Goal: Navigation & Orientation: Find specific page/section

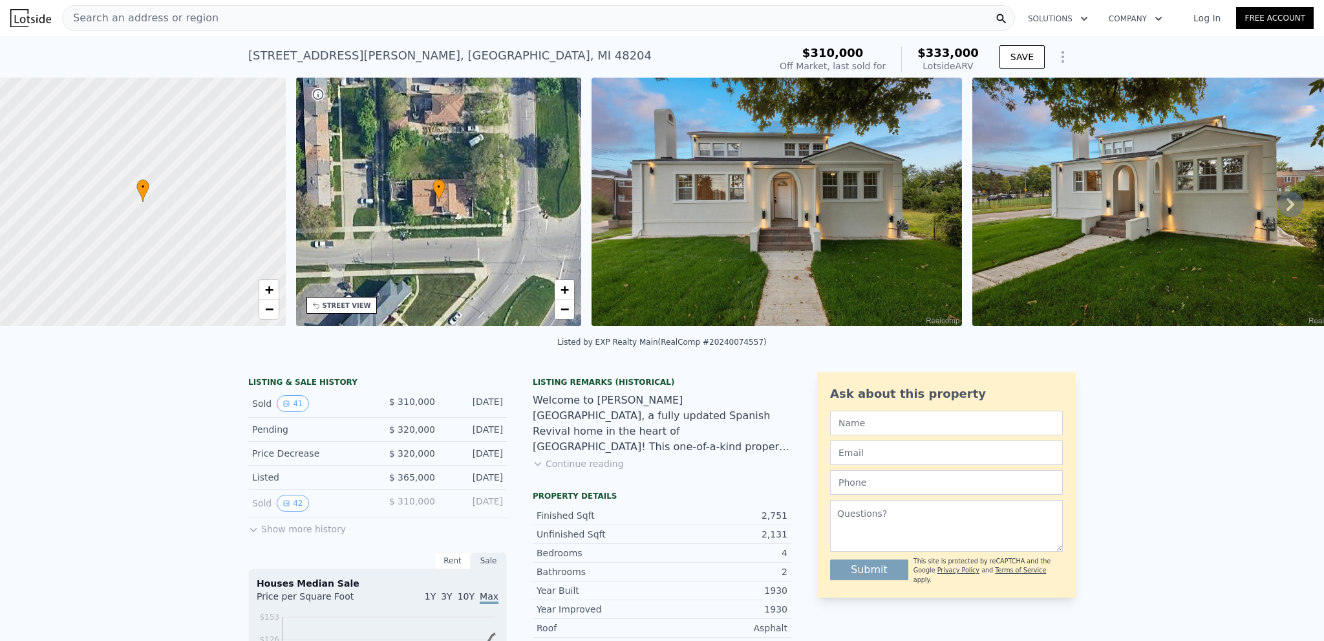
click at [1281, 202] on icon at bounding box center [1290, 204] width 26 height 26
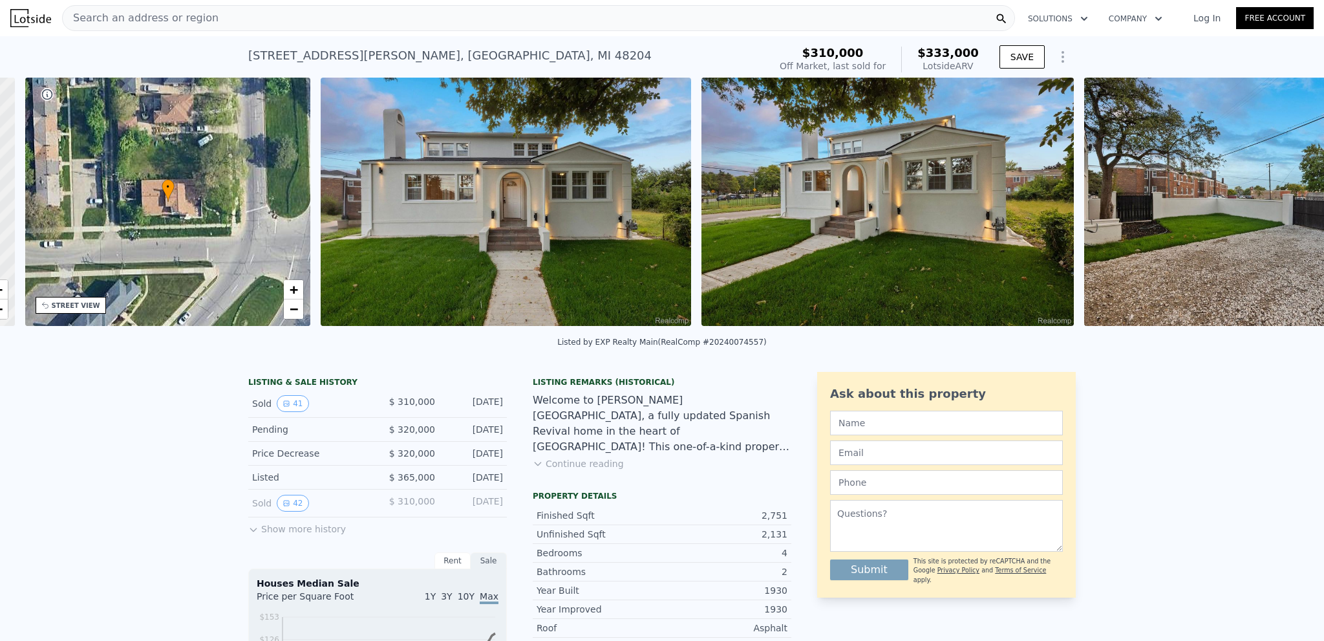
scroll to position [0, 301]
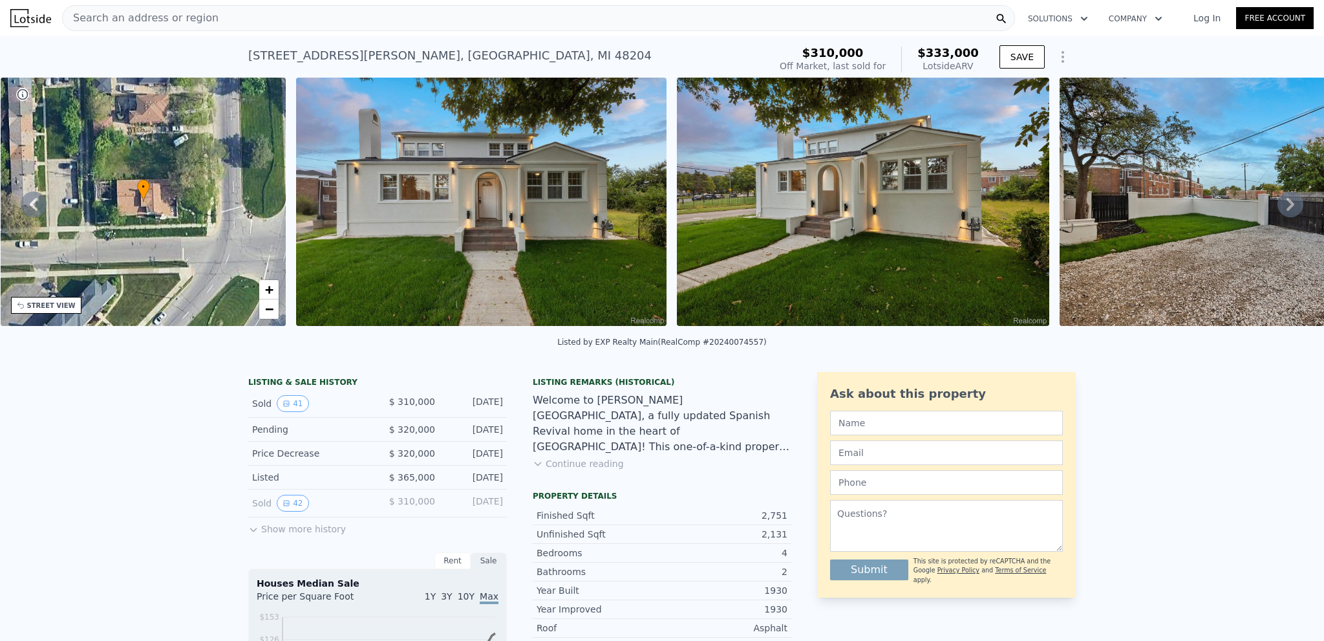
click at [1283, 210] on icon at bounding box center [1290, 204] width 26 height 26
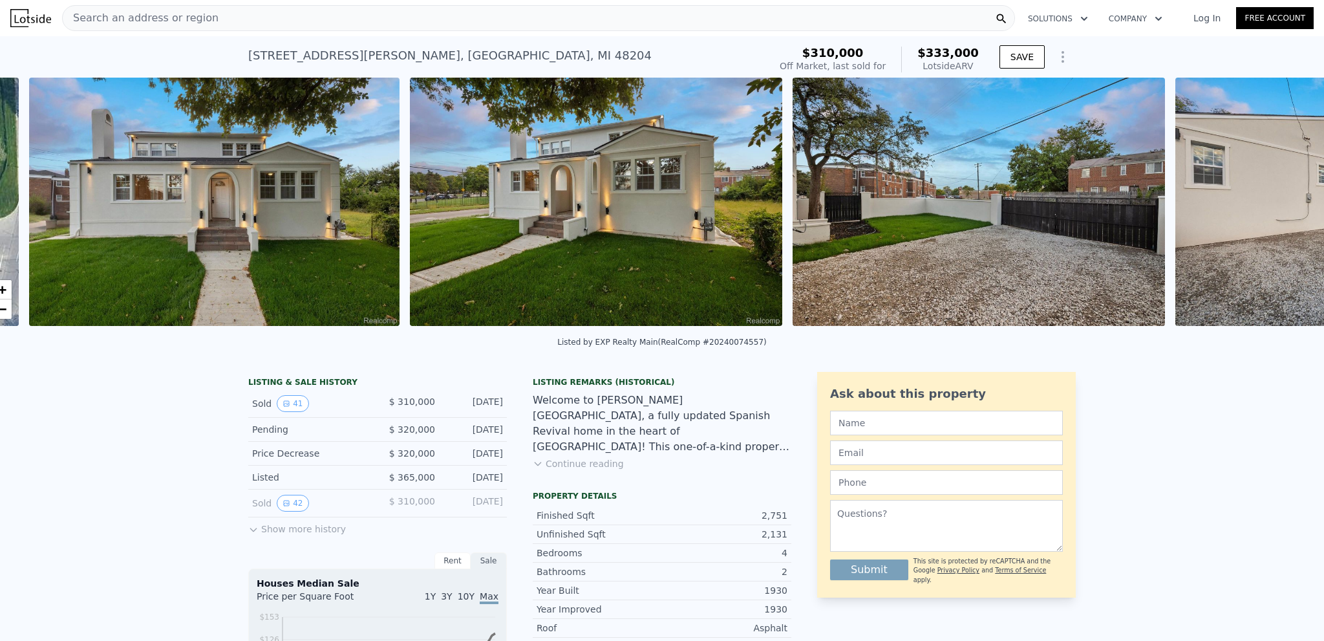
scroll to position [0, 591]
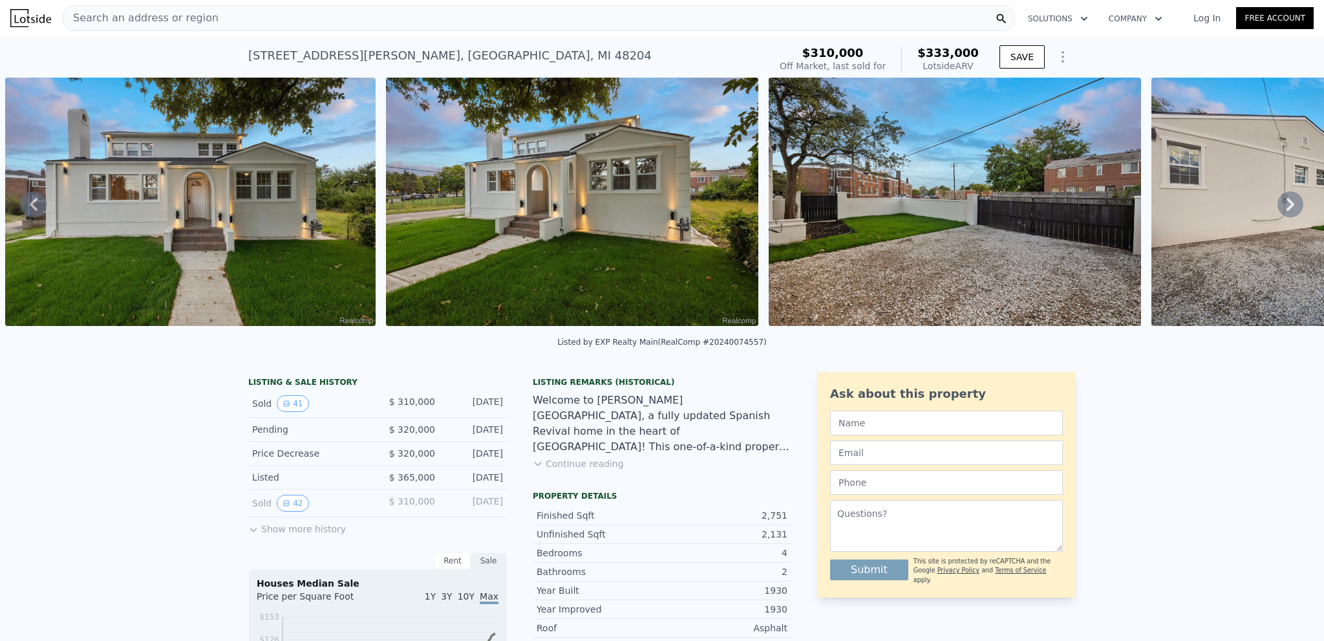
click at [1283, 210] on icon at bounding box center [1290, 204] width 26 height 26
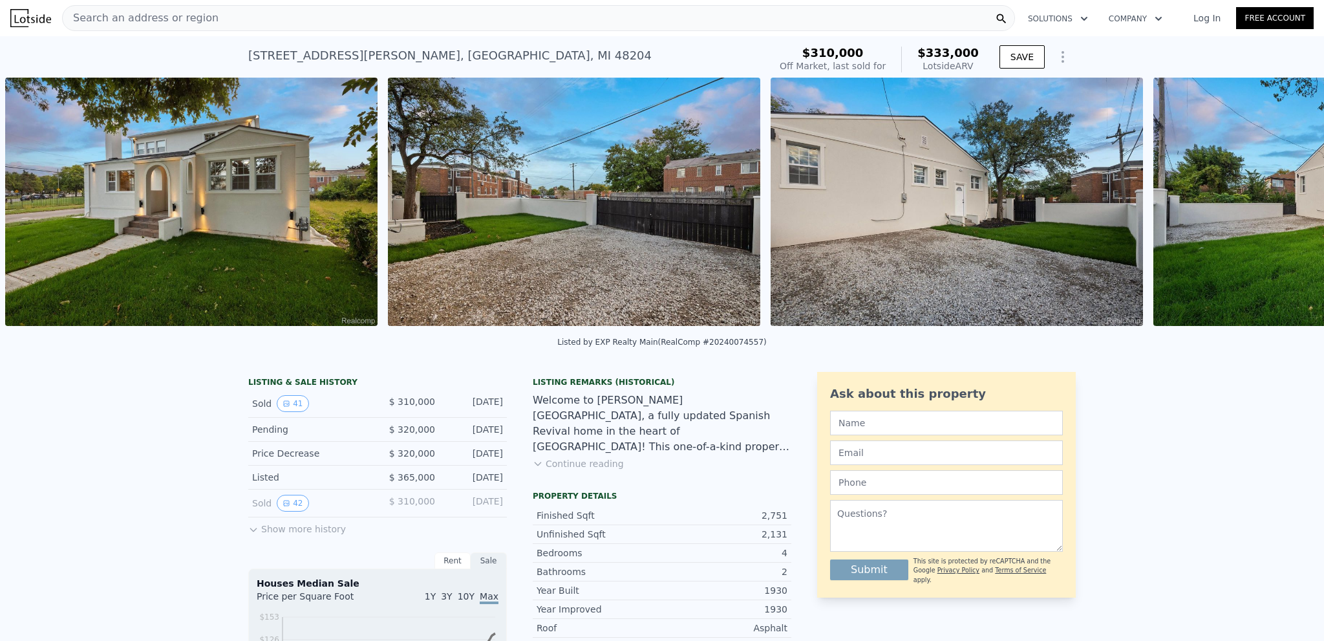
scroll to position [0, 972]
click at [1283, 210] on icon at bounding box center [1290, 204] width 26 height 26
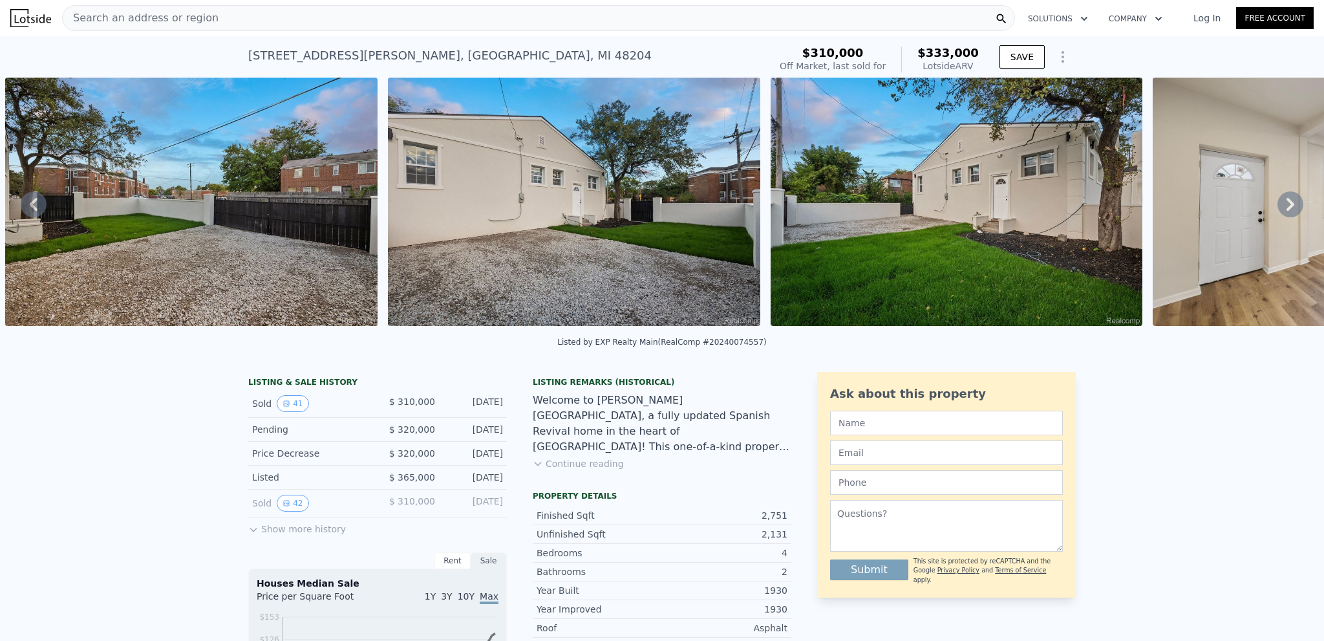
click at [1283, 210] on icon at bounding box center [1290, 204] width 26 height 26
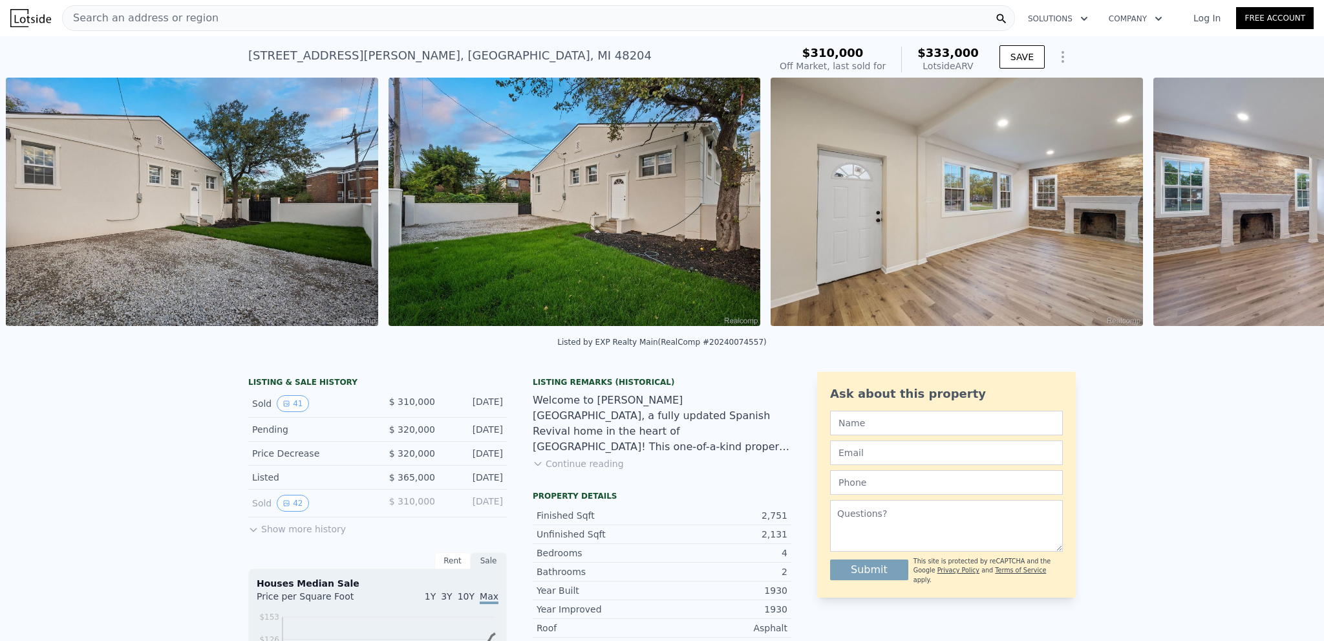
scroll to position [0, 1737]
click at [1283, 210] on icon at bounding box center [1290, 204] width 26 height 26
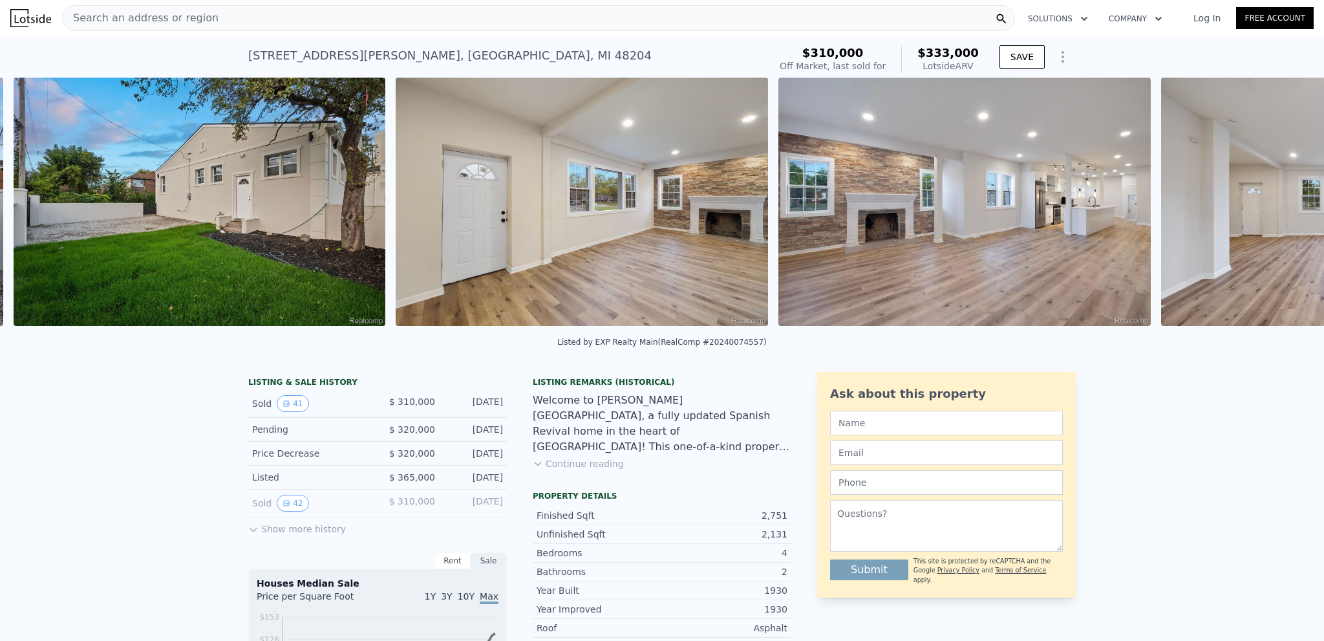
scroll to position [0, 2119]
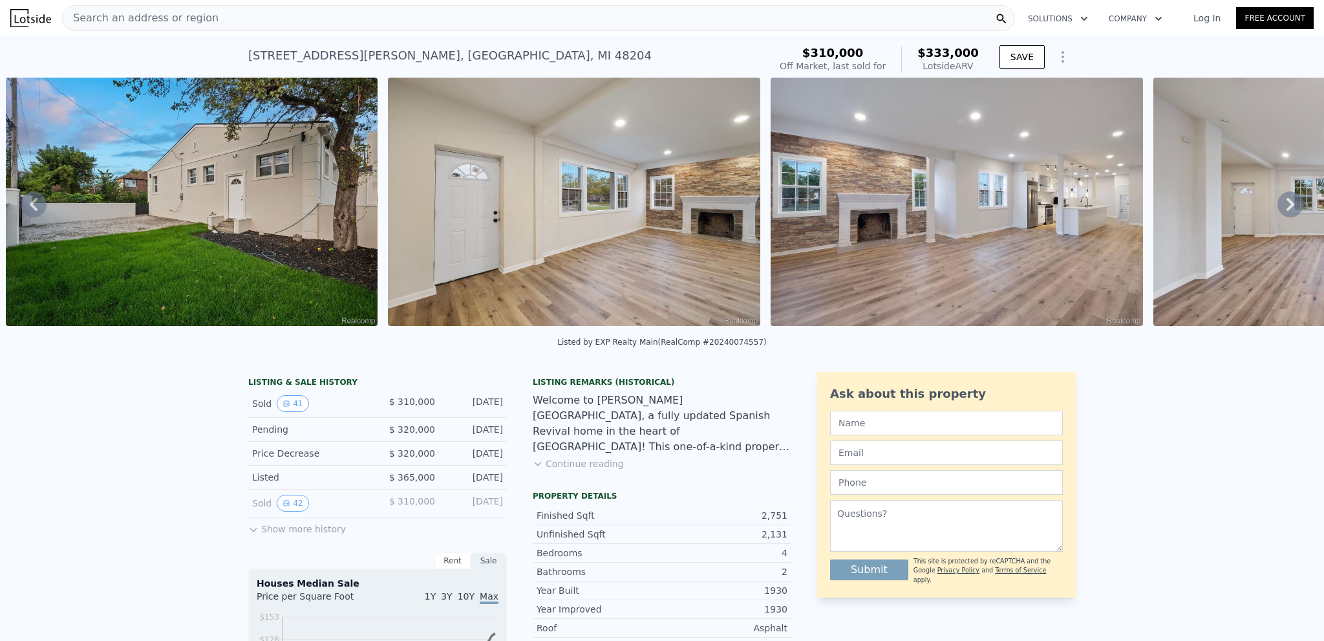
click at [1283, 210] on icon at bounding box center [1290, 204] width 26 height 26
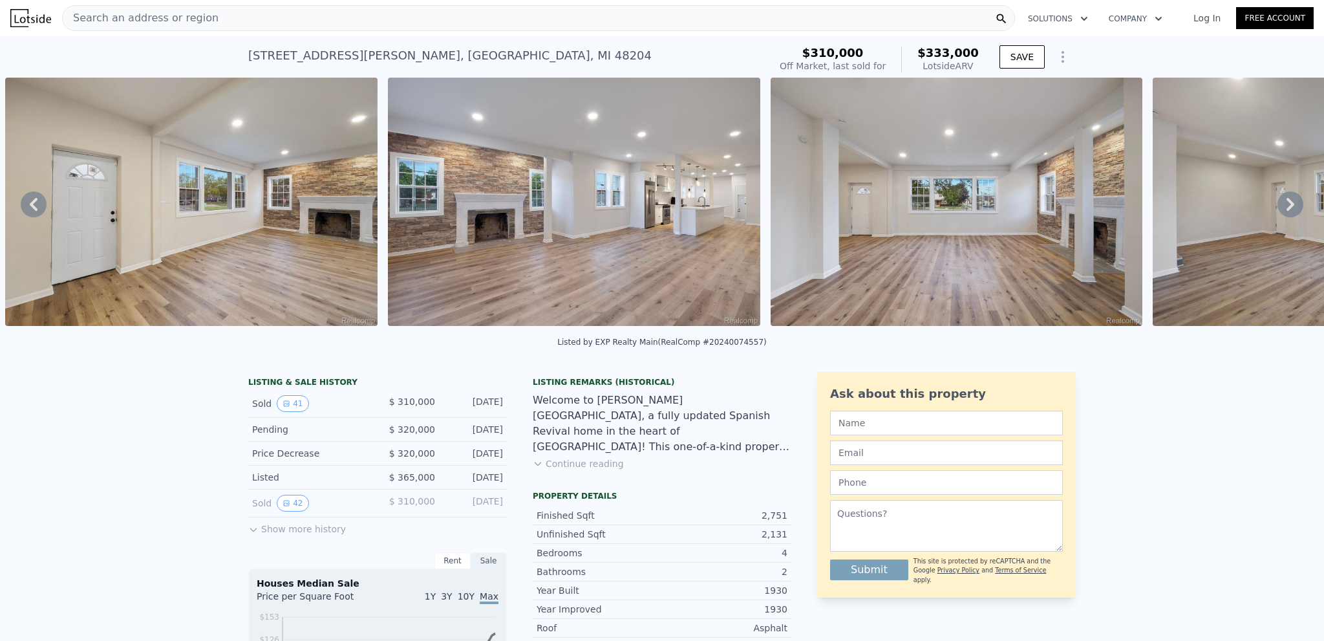
click at [1283, 210] on icon at bounding box center [1290, 204] width 26 height 26
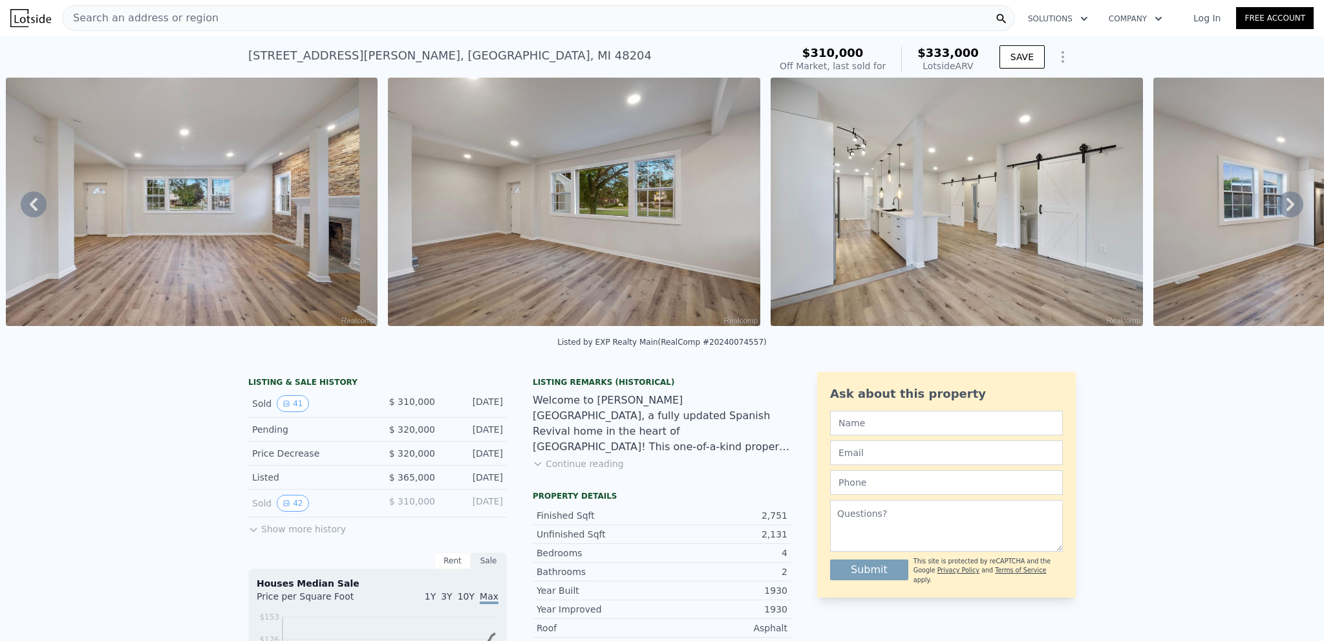
click at [1283, 210] on icon at bounding box center [1290, 204] width 26 height 26
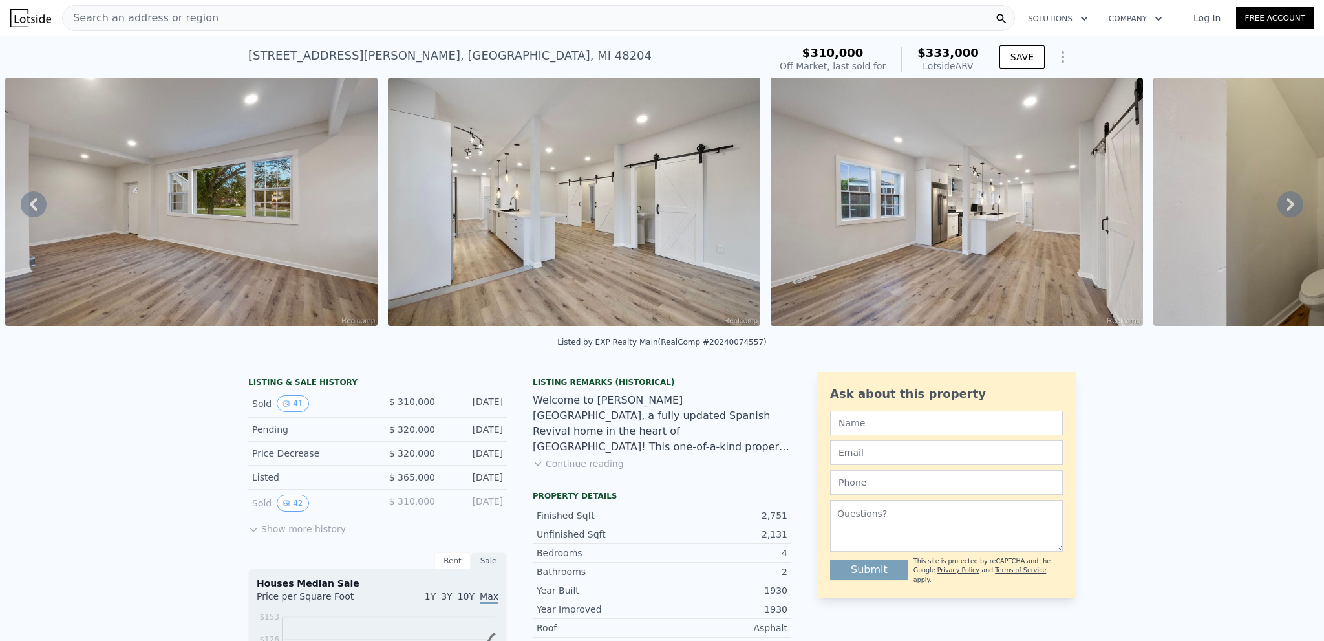
click at [1283, 210] on icon at bounding box center [1290, 204] width 26 height 26
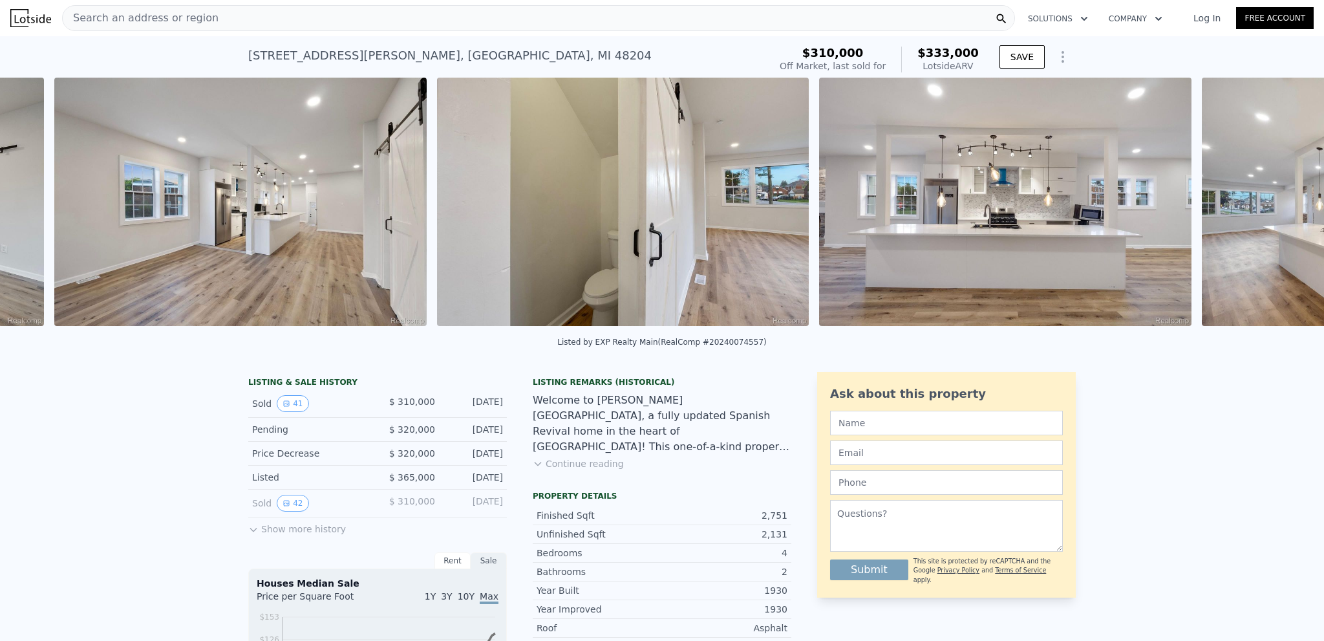
scroll to position [0, 4414]
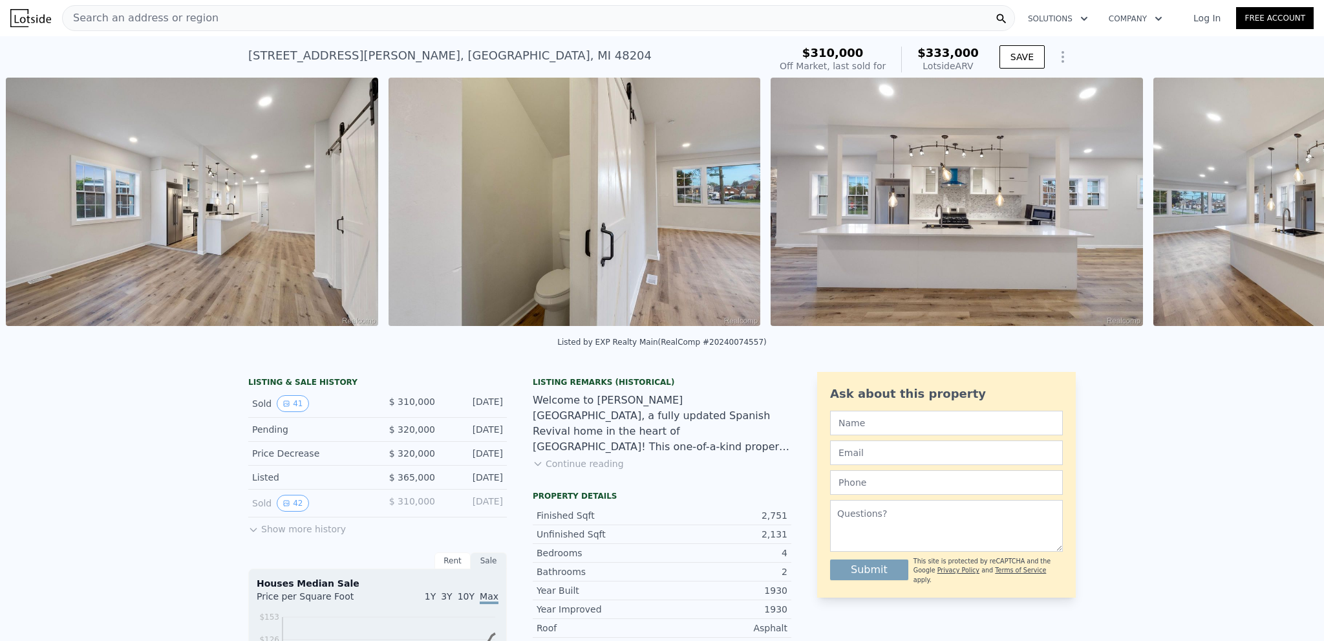
click at [1283, 210] on img at bounding box center [1339, 202] width 372 height 248
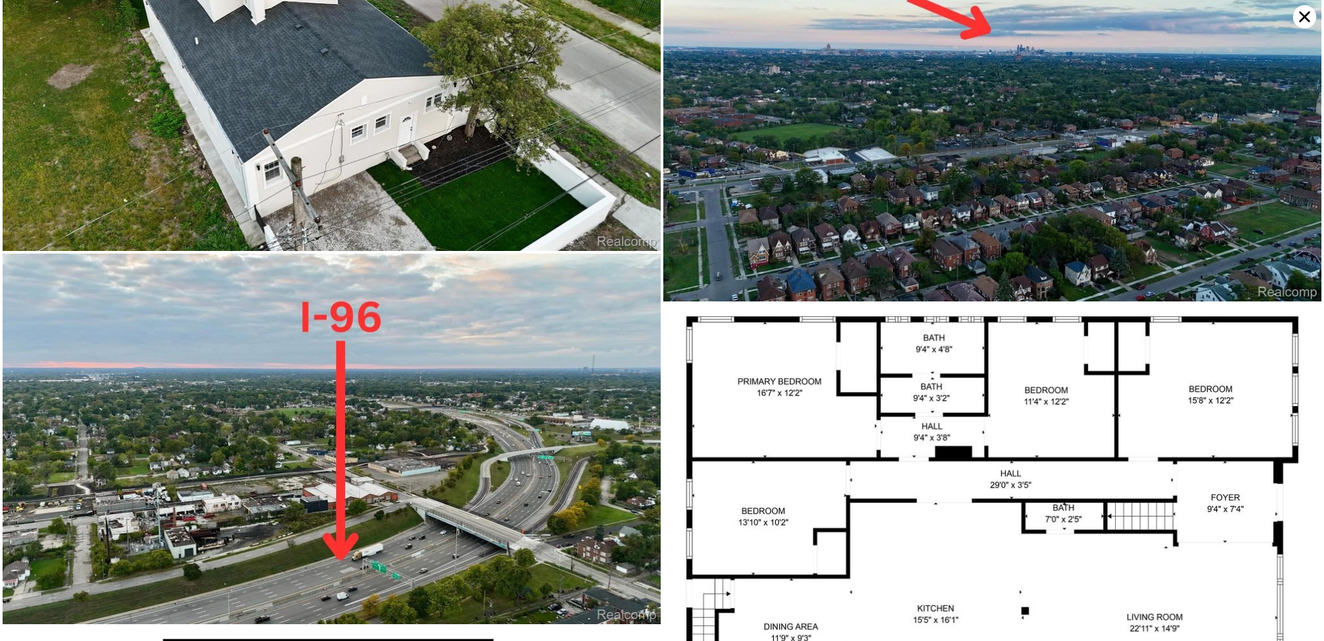
scroll to position [8191, 0]
